Goal: Check status: Check status

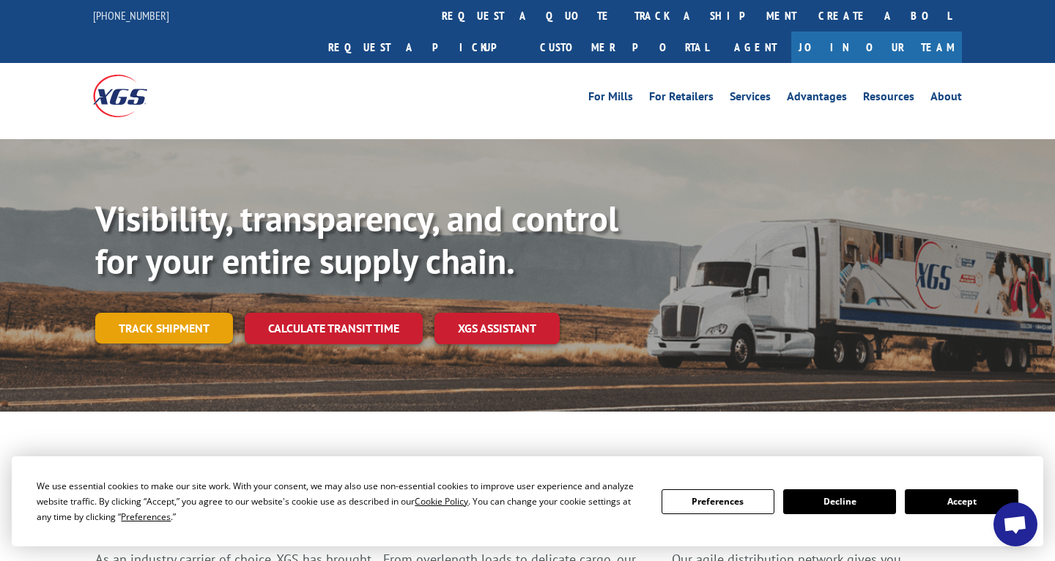
click at [185, 313] on link "Track shipment" at bounding box center [164, 328] width 138 height 31
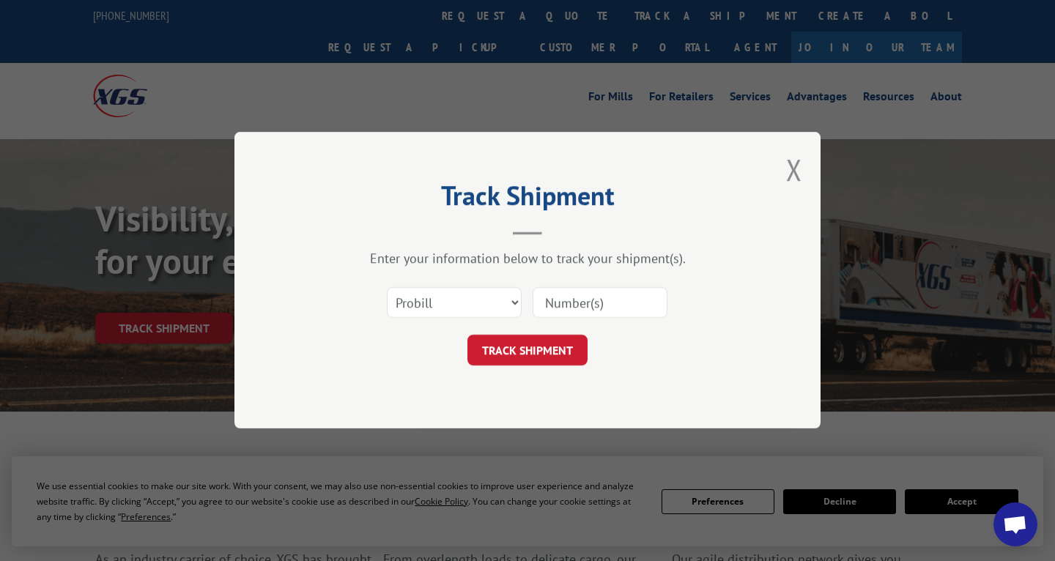
click at [560, 298] on input at bounding box center [600, 303] width 135 height 31
paste input "17235264BOL"
type input "17235264BOL"
click at [550, 357] on button "TRACK SHIPMENT" at bounding box center [528, 351] width 120 height 31
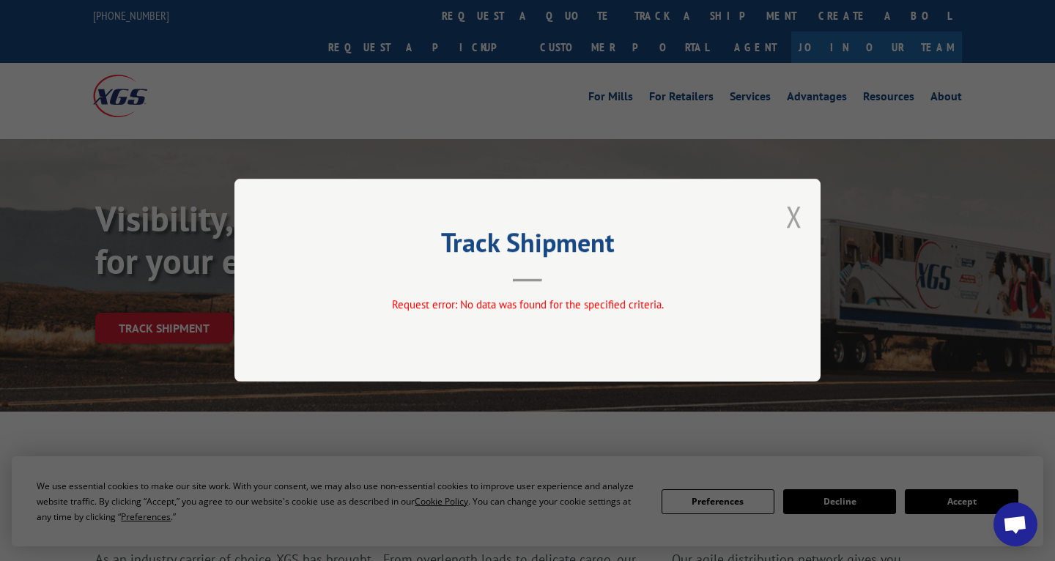
click at [794, 218] on button "Close modal" at bounding box center [794, 216] width 16 height 39
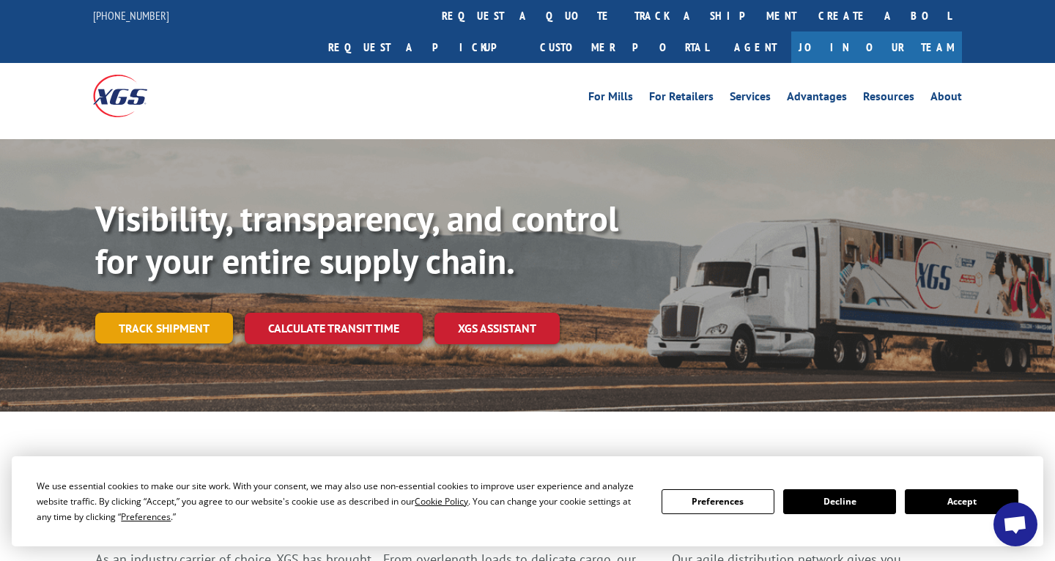
click at [197, 313] on link "Track shipment" at bounding box center [164, 328] width 138 height 31
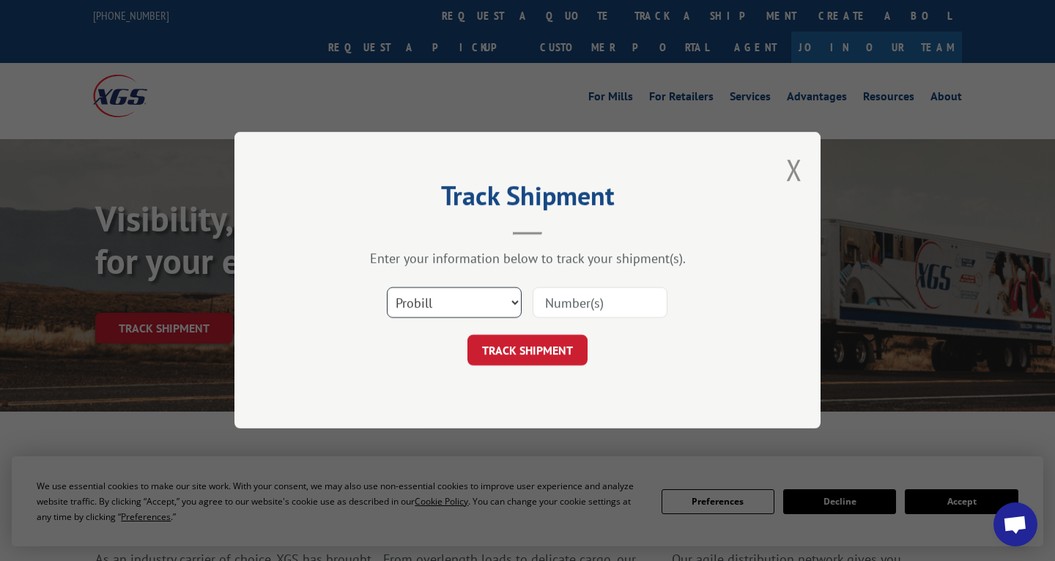
click at [517, 304] on select "Select category... Probill BOL PO" at bounding box center [454, 303] width 135 height 31
select select "bol"
click at [387, 288] on select "Select category... Probill BOL PO" at bounding box center [454, 303] width 135 height 31
click at [567, 306] on input at bounding box center [600, 303] width 135 height 31
paste input "17235264BOL"
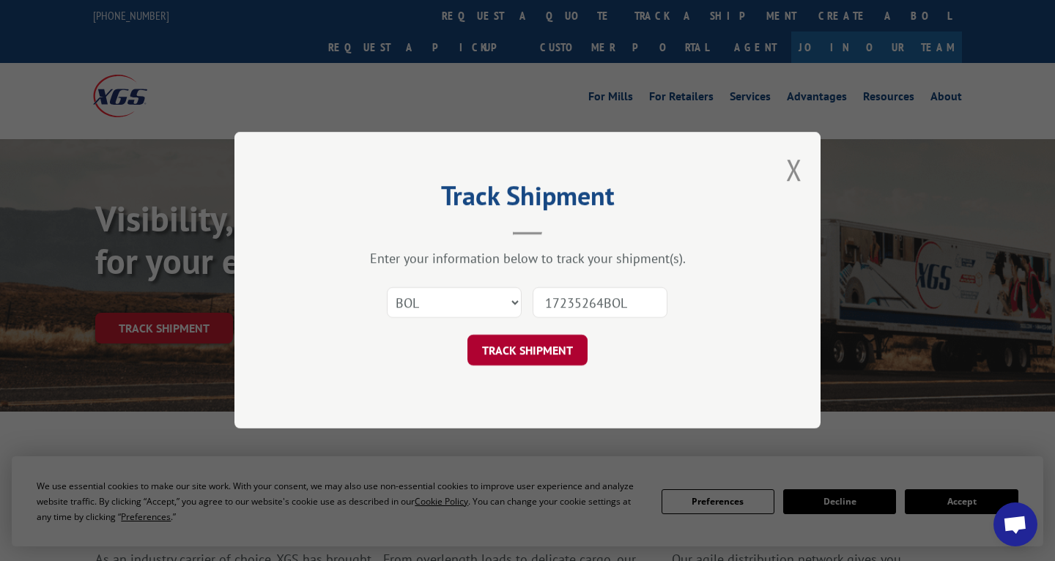
type input "17235264BOL"
click at [538, 352] on button "TRACK SHIPMENT" at bounding box center [528, 351] width 120 height 31
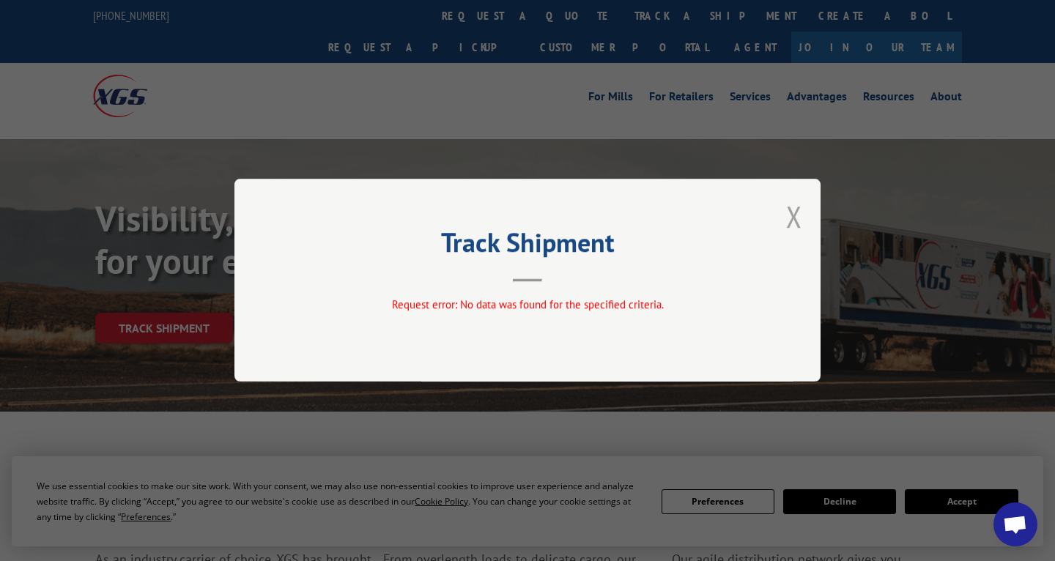
click at [795, 221] on button "Close modal" at bounding box center [794, 216] width 16 height 39
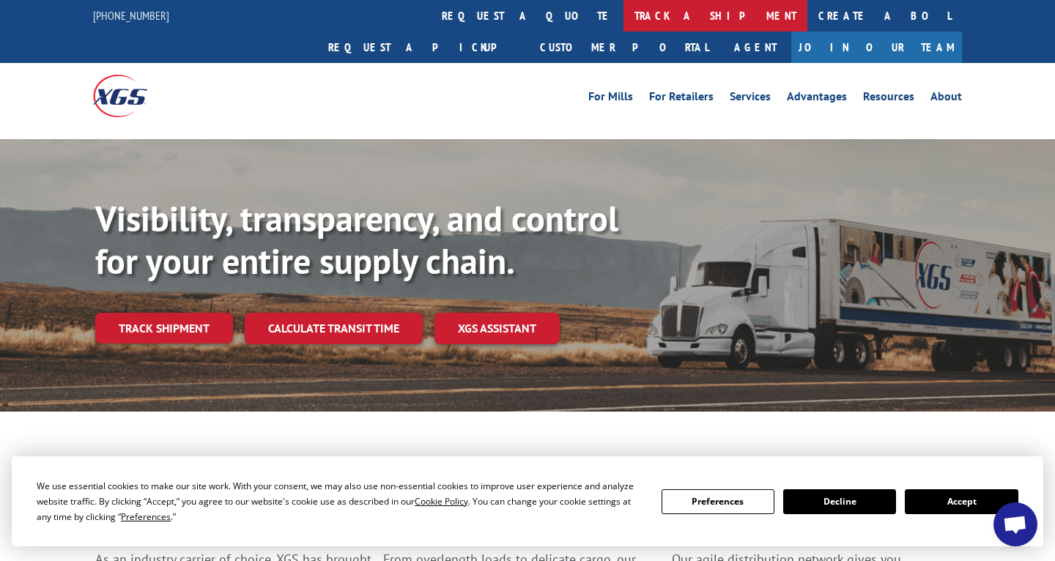
click at [624, 23] on link "track a shipment" at bounding box center [716, 16] width 184 height 32
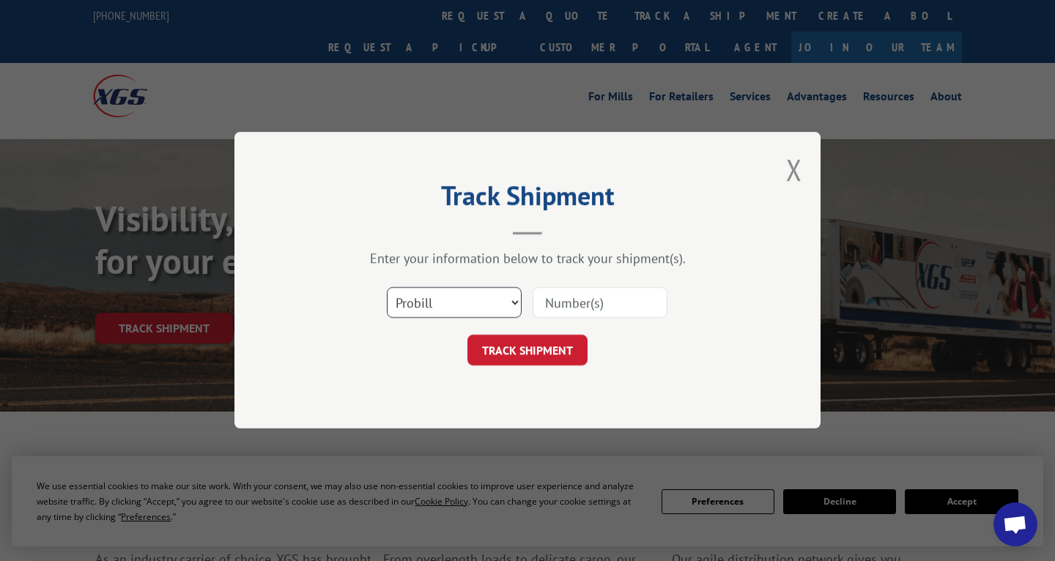
click at [517, 303] on select "Select category... Probill BOL PO" at bounding box center [454, 303] width 135 height 31
select select "bol"
click at [387, 288] on select "Select category... Probill BOL PO" at bounding box center [454, 303] width 135 height 31
click at [558, 302] on input at bounding box center [600, 303] width 135 height 31
type input "17235264BOL"
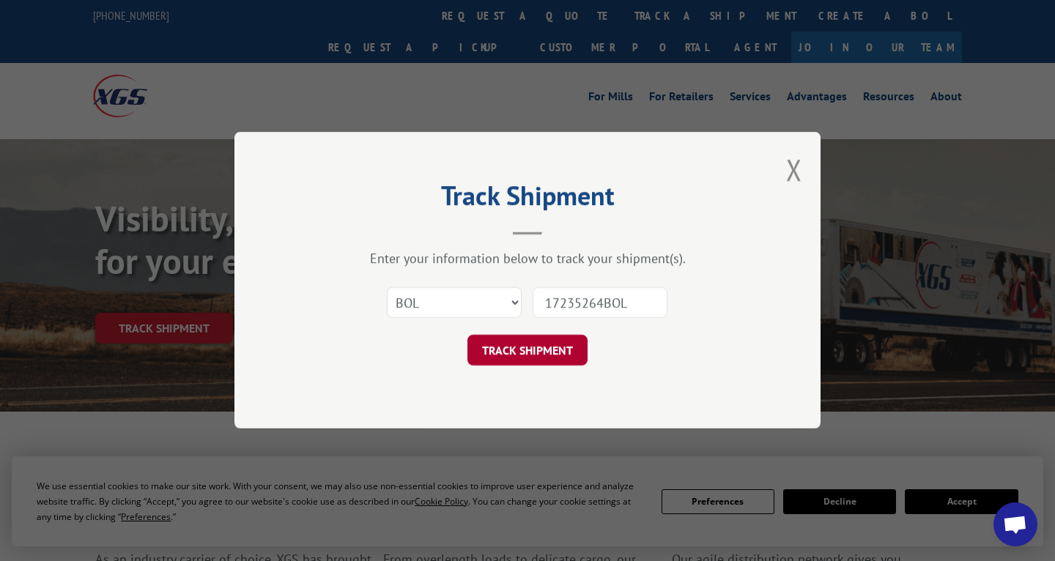
click at [560, 352] on button "TRACK SHIPMENT" at bounding box center [528, 351] width 120 height 31
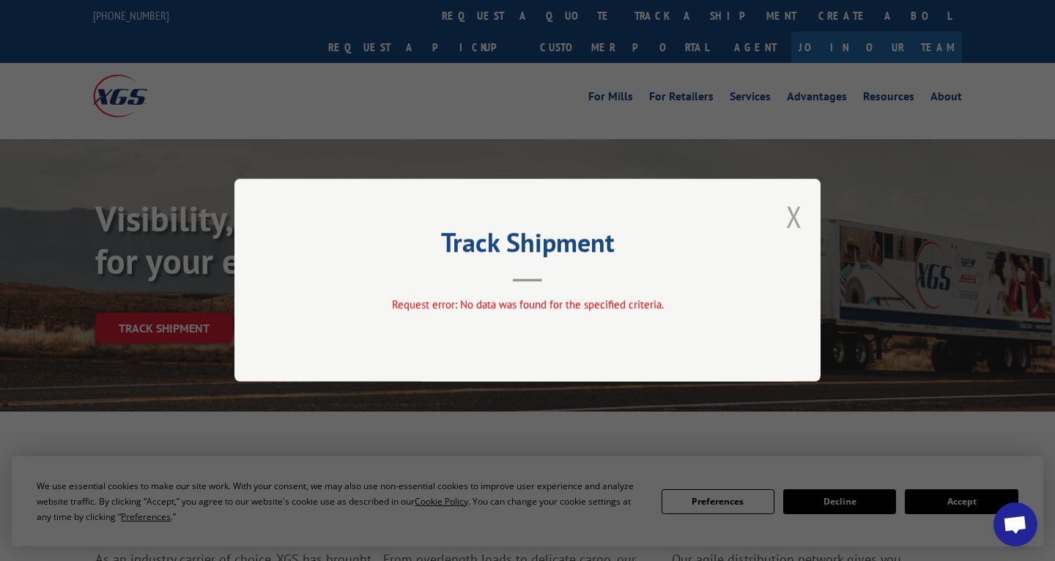
click at [794, 222] on button "Close modal" at bounding box center [794, 216] width 16 height 39
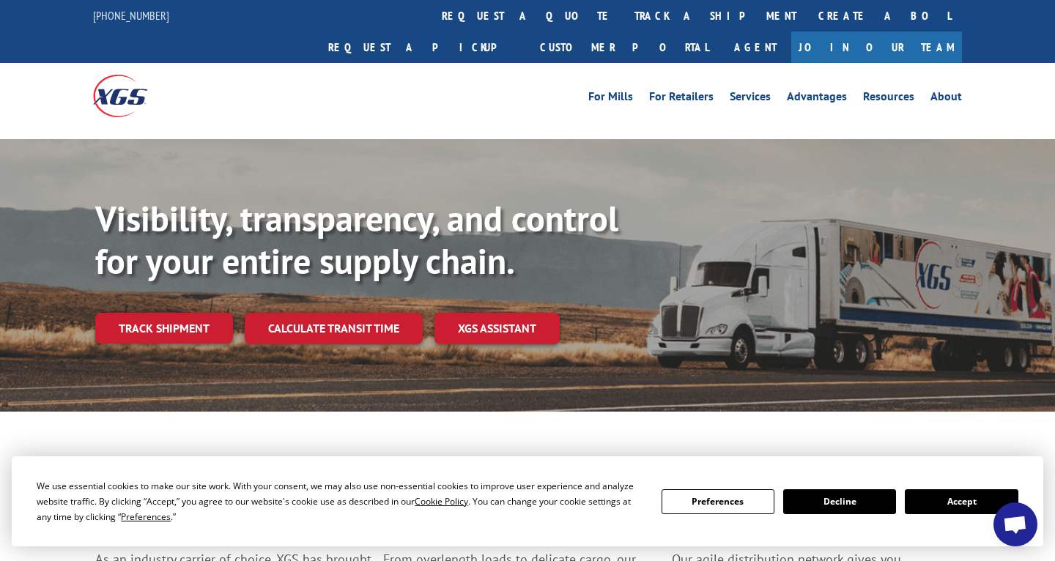
click at [39, 70] on div "For [PERSON_NAME] For Retailers Services Advantages Resources About For [PERSON…" at bounding box center [527, 95] width 1055 height 65
